Goal: Find specific page/section: Find specific page/section

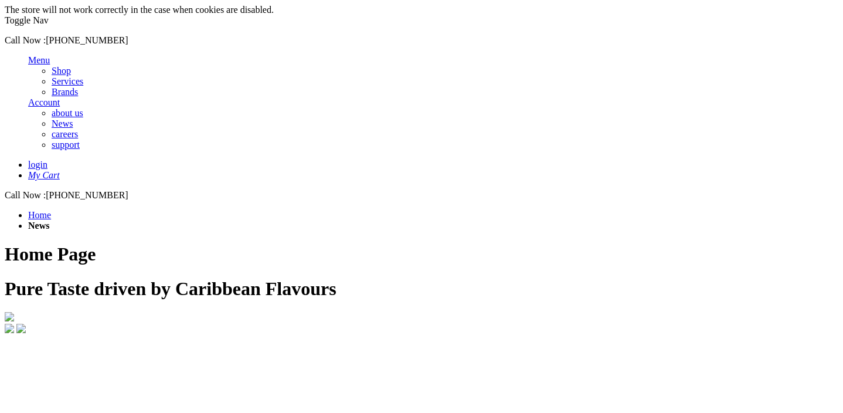
click at [71, 66] on span "Shop" at bounding box center [61, 71] width 19 height 10
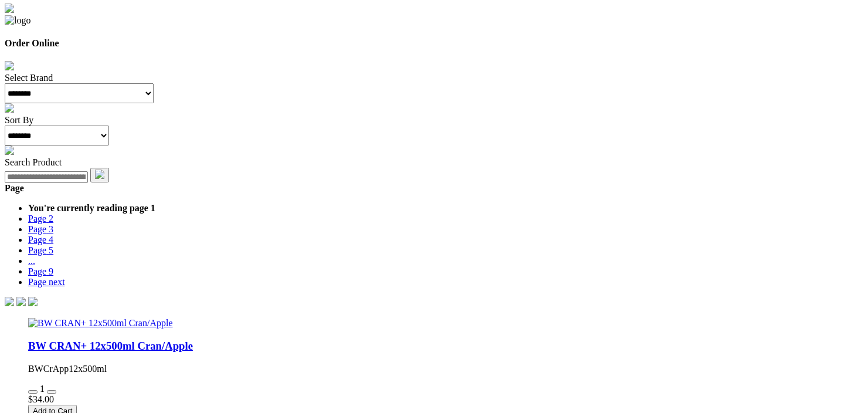
scroll to position [273, 0]
select select "**********"
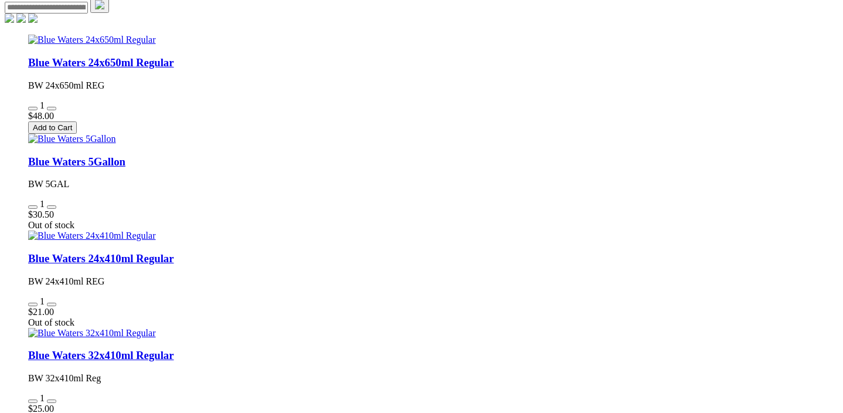
scroll to position [442, 0]
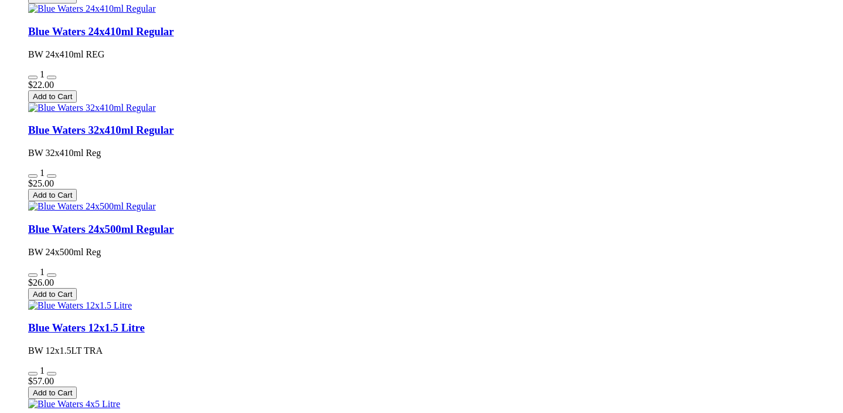
scroll to position [697, 0]
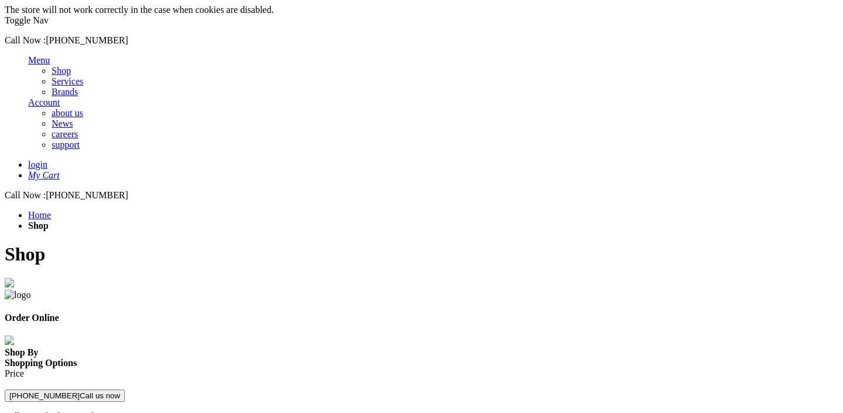
click at [71, 66] on span "Shop" at bounding box center [61, 71] width 19 height 10
click at [51, 23] on img "store logo" at bounding box center [51, 23] width 0 height 0
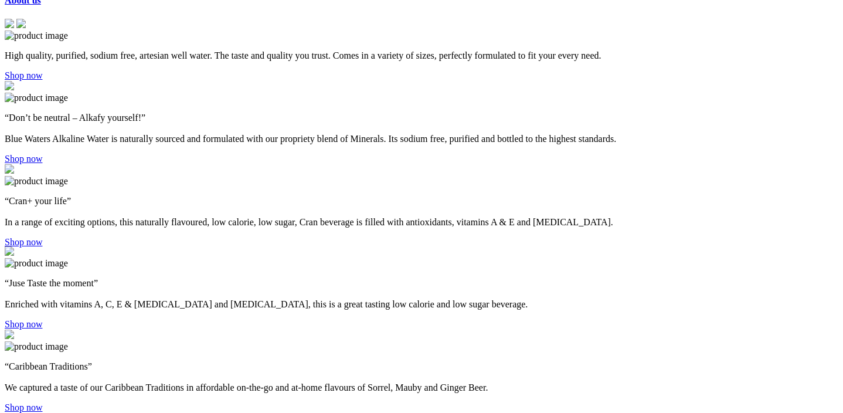
scroll to position [571, 0]
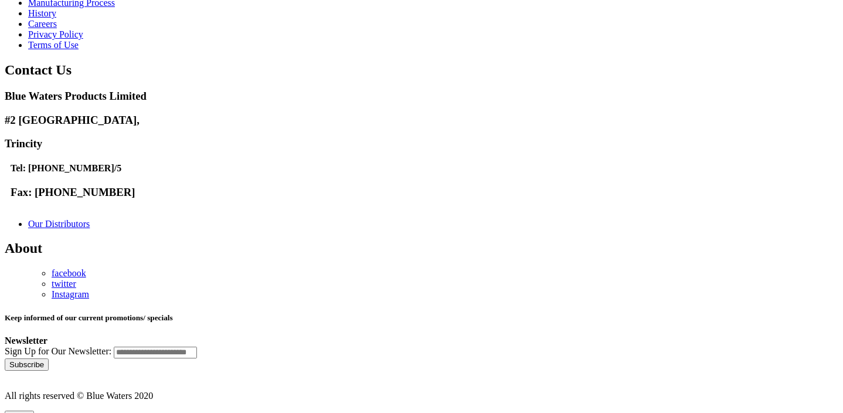
scroll to position [607, 0]
click at [369, 230] on div "Contact Us Blue Waters Products Limited [STREET_ADDRESS] Tel: [PHONE_NUMBER]/5 …" at bounding box center [422, 146] width 834 height 167
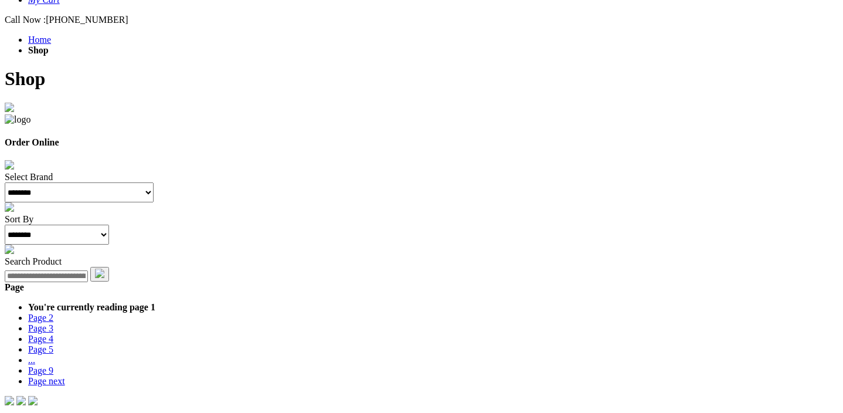
scroll to position [153, 0]
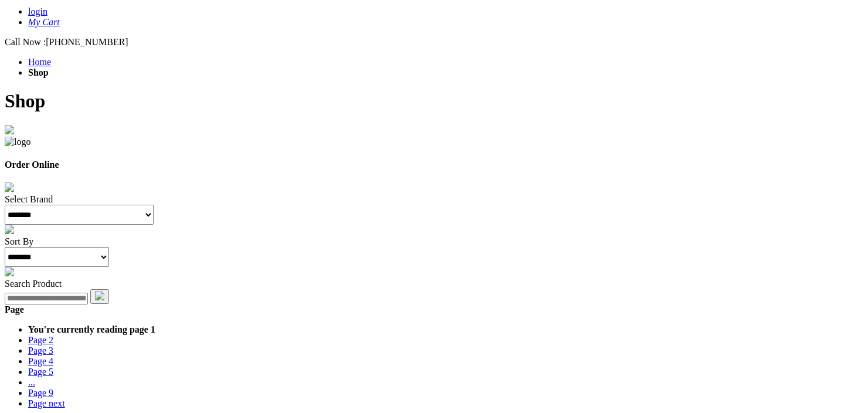
select select "**********"
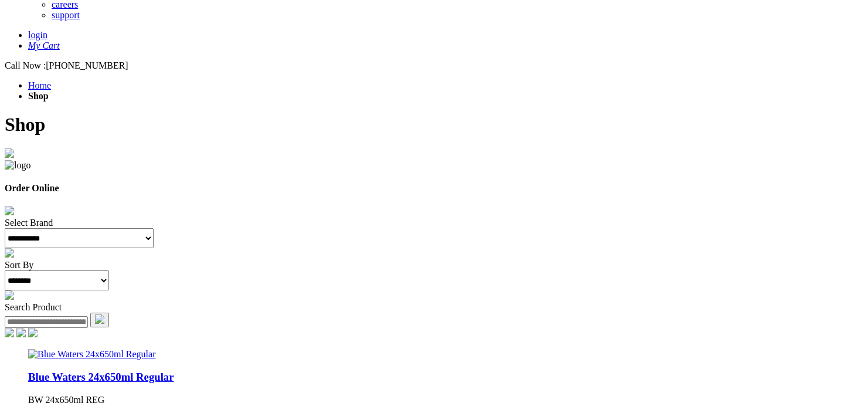
scroll to position [124, 0]
